Goal: Task Accomplishment & Management: Use online tool/utility

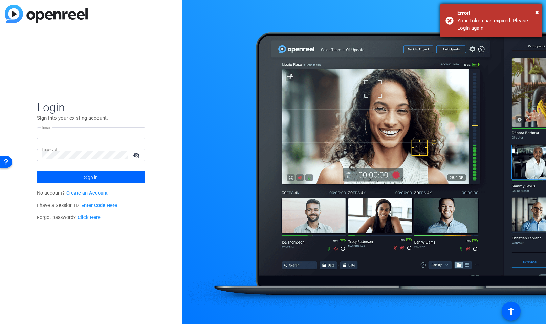
type input "[EMAIL_ADDRESS][DOMAIN_NAME]"
click at [474, 23] on div "Your Token has expired. Please Login again" at bounding box center [496, 24] width 79 height 15
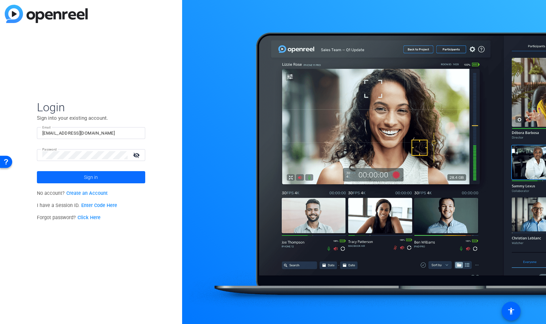
click at [98, 179] on span at bounding box center [91, 177] width 108 height 16
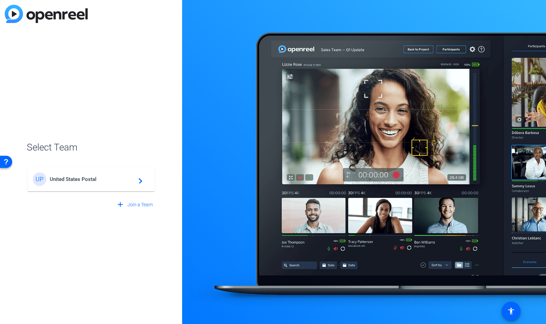
click at [99, 179] on span "United States Postal" at bounding box center [92, 179] width 85 height 6
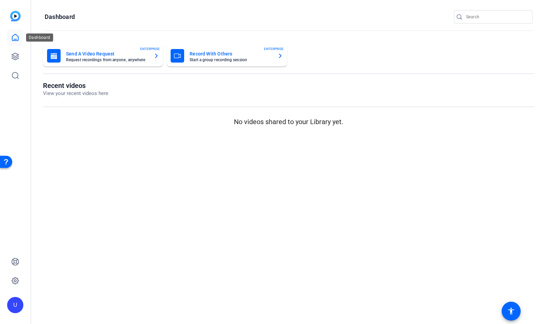
click at [22, 33] on link at bounding box center [15, 37] width 16 height 16
click at [16, 38] on icon at bounding box center [15, 37] width 8 height 8
click at [15, 13] on img at bounding box center [15, 16] width 10 height 10
click at [17, 56] on icon at bounding box center [15, 56] width 8 height 8
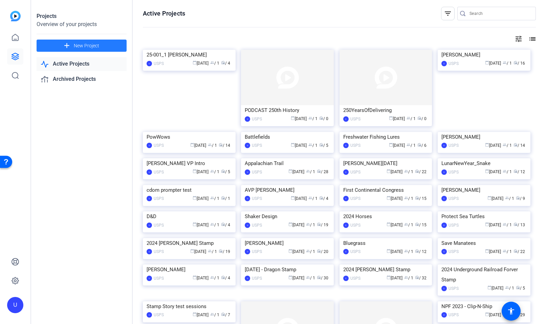
click at [64, 44] on mat-icon "add" at bounding box center [67, 46] width 8 height 8
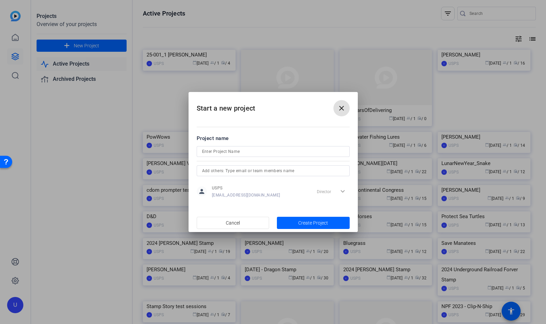
click at [282, 151] on input at bounding box center [273, 151] width 142 height 8
type input "[PERSON_NAME]"
click at [318, 220] on span "Create Project" at bounding box center [313, 223] width 30 height 7
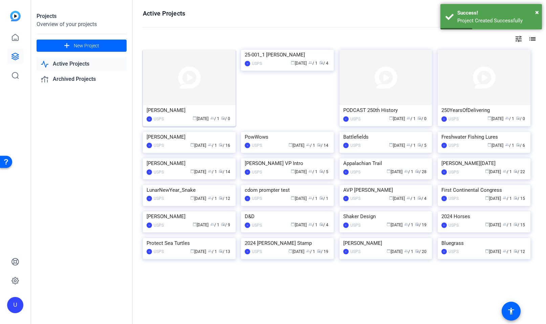
click at [194, 85] on img at bounding box center [189, 77] width 93 height 55
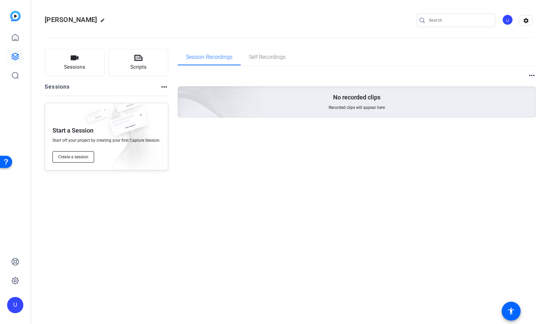
click at [85, 157] on span "Create a session" at bounding box center [73, 156] width 30 height 5
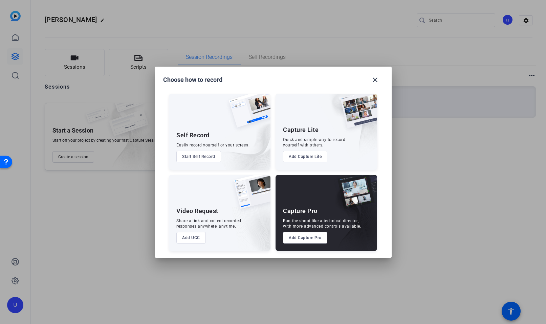
click at [301, 235] on button "Add Capture Pro" at bounding box center [305, 238] width 44 height 12
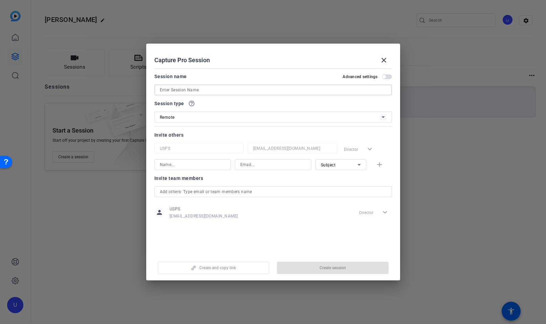
click at [363, 90] on input at bounding box center [273, 90] width 227 height 8
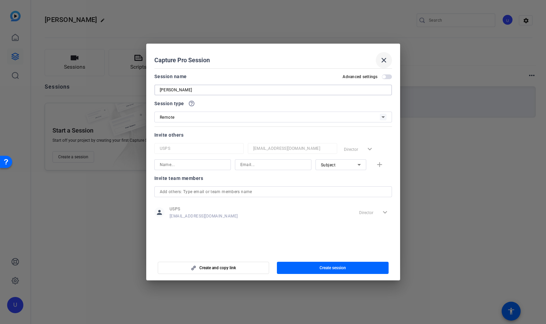
type input "[PERSON_NAME]"
click at [384, 61] on mat-icon "close" at bounding box center [384, 60] width 8 height 8
